Goal: Information Seeking & Learning: Learn about a topic

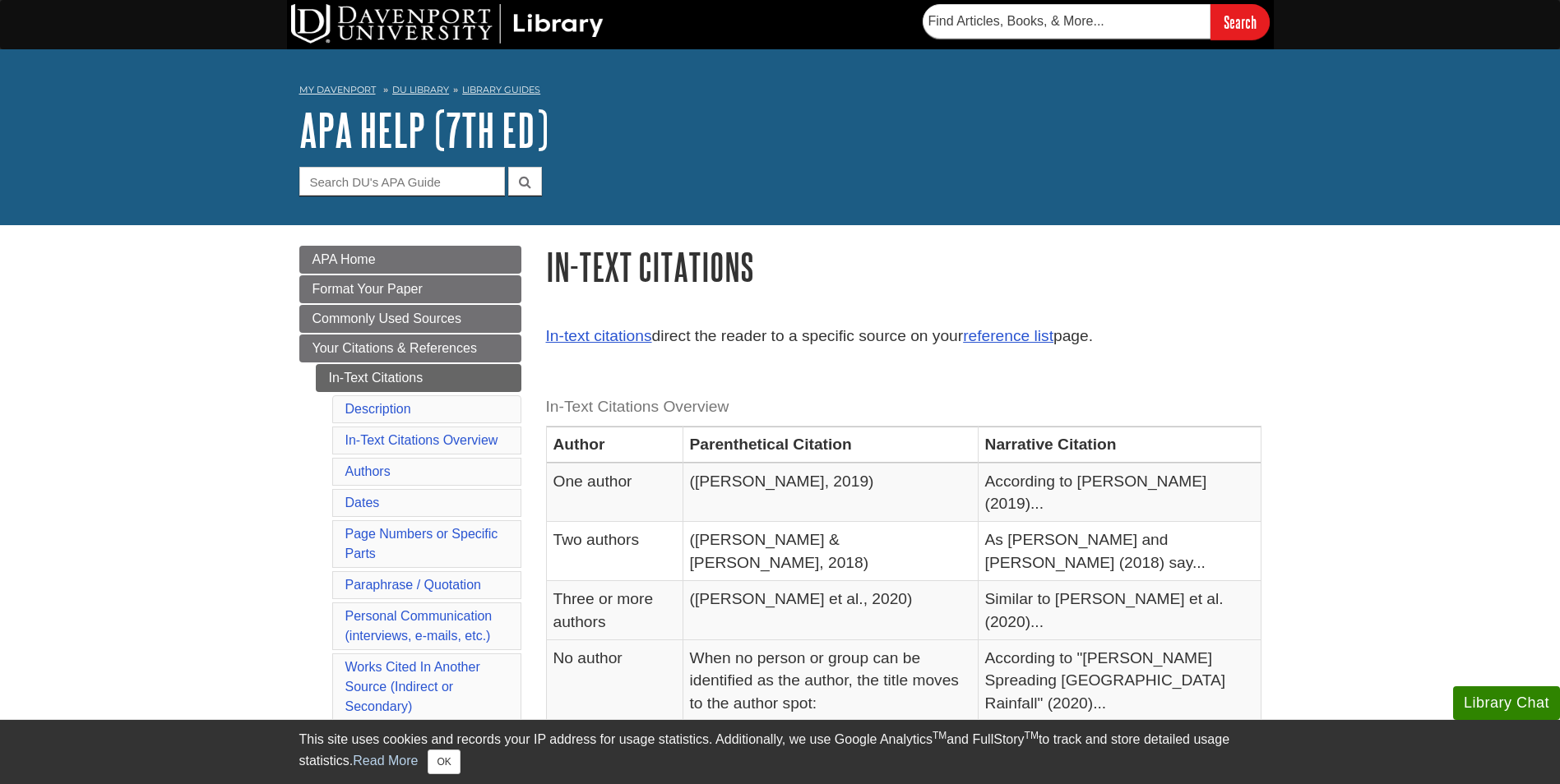
scroll to position [164, 0]
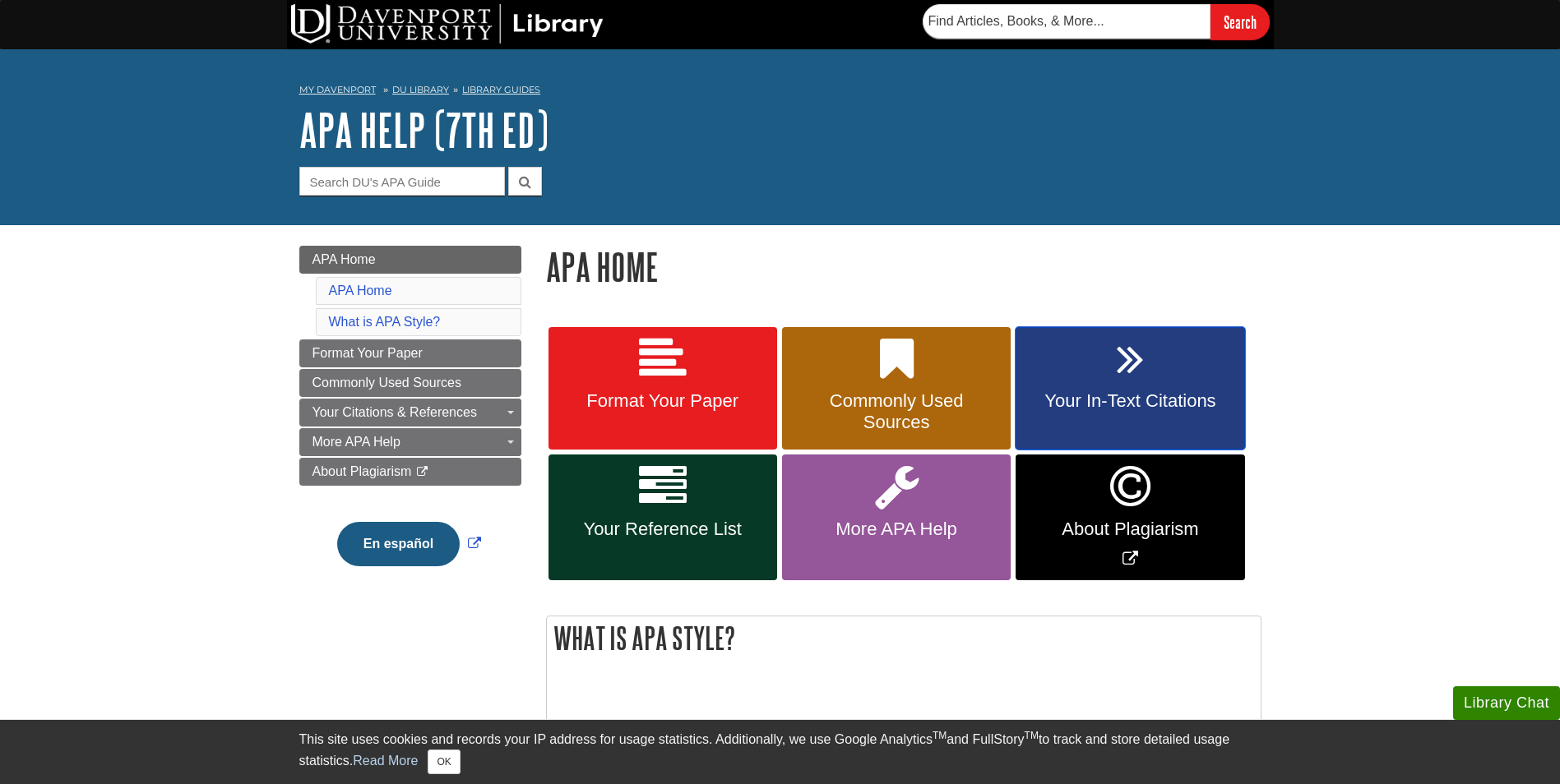
click at [1148, 374] on link "Your In-Text Citations" at bounding box center [1130, 389] width 229 height 123
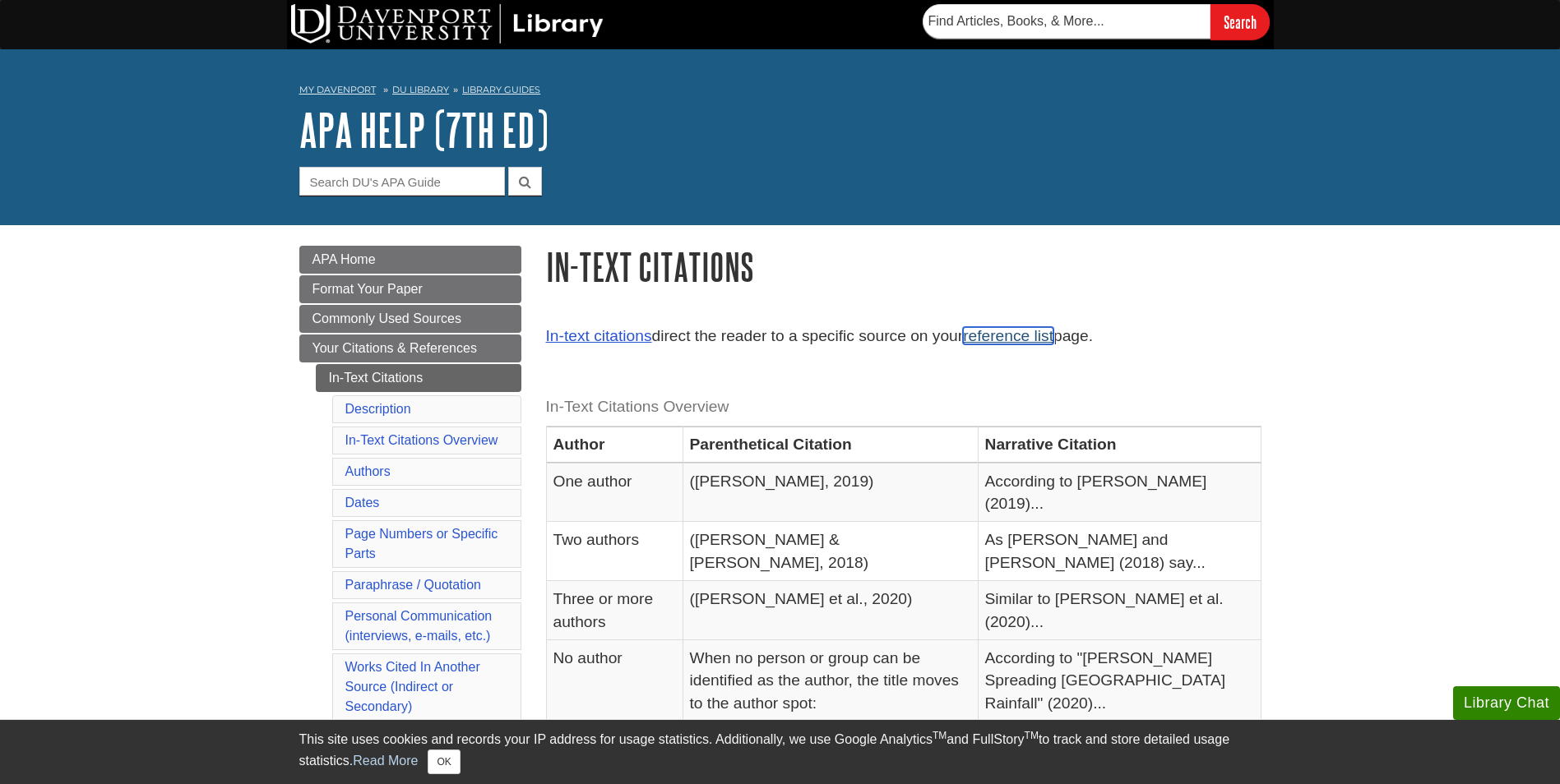
click at [987, 329] on link "reference list" at bounding box center [1007, 335] width 91 height 17
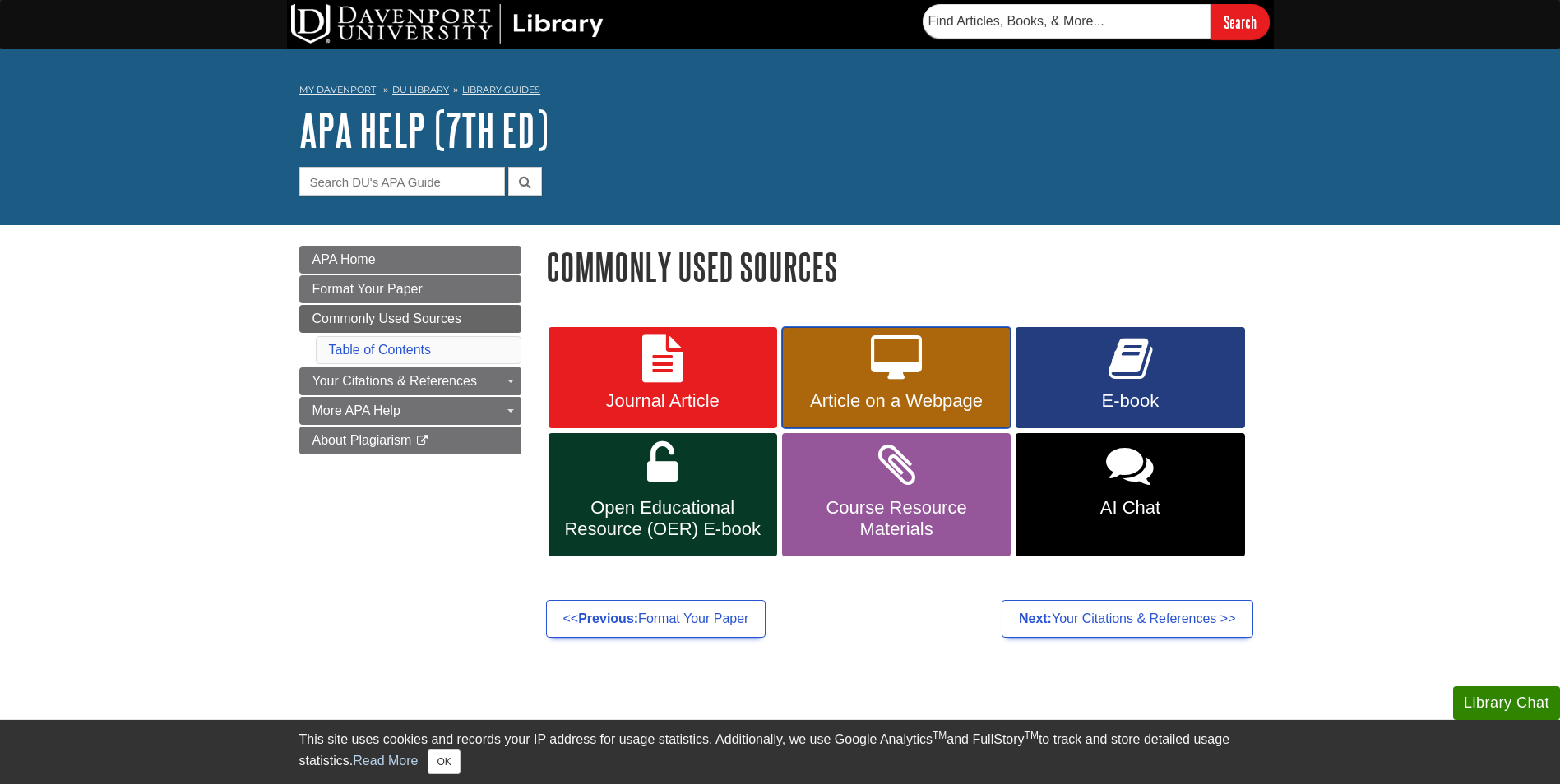
click at [910, 354] on icon at bounding box center [896, 359] width 51 height 48
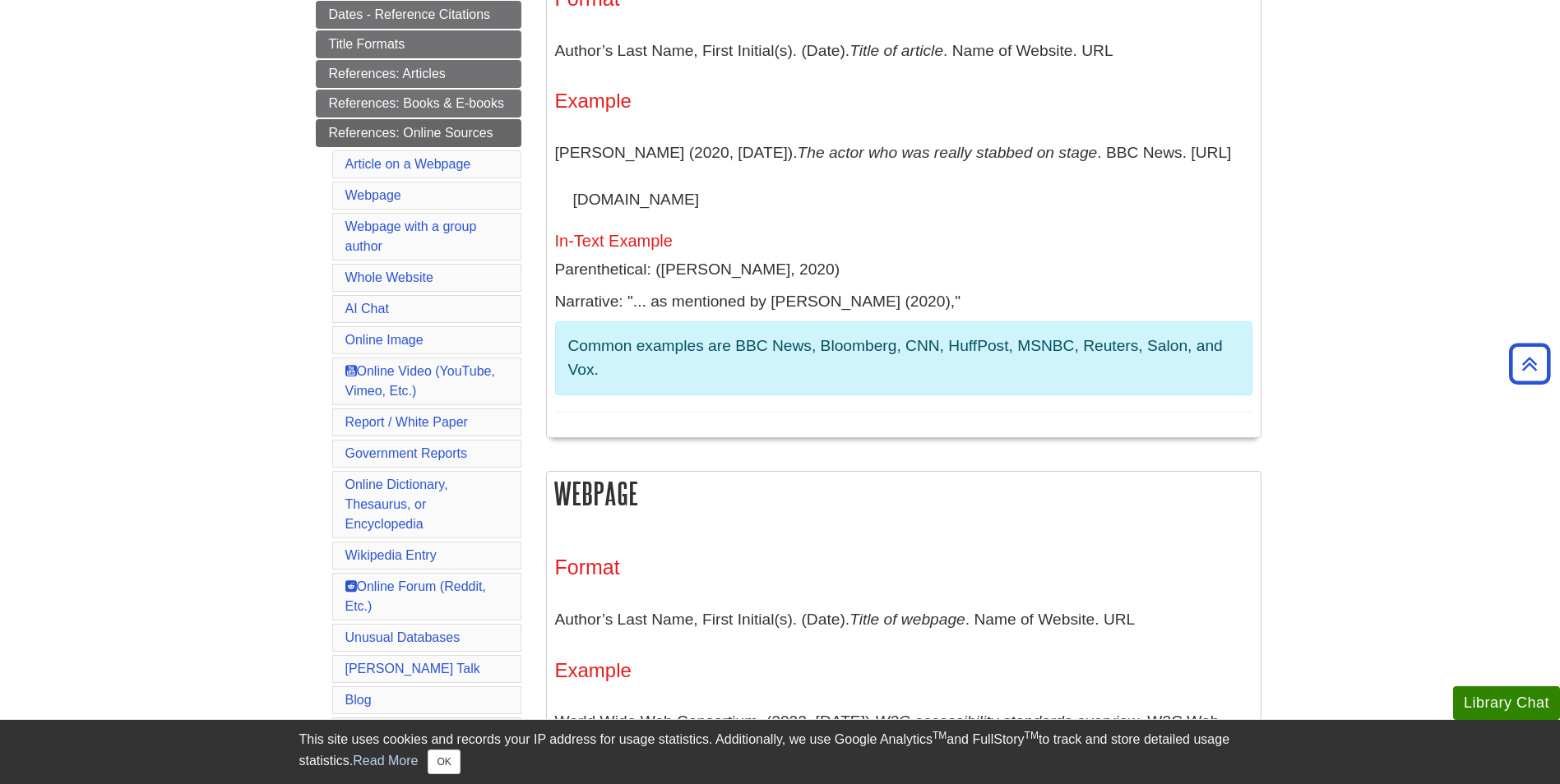
scroll to position [571, 0]
